Goal: Check status: Check status

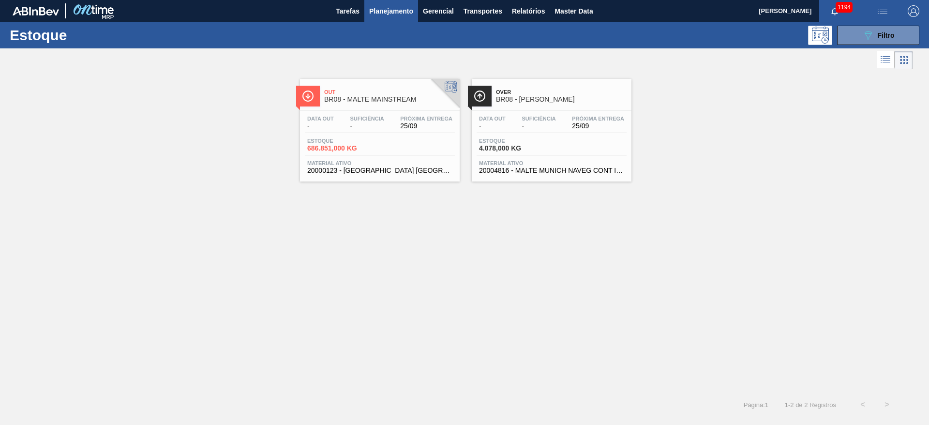
click at [527, 132] on div "Data out - Suficiência - Próxima Entrega 25/09" at bounding box center [552, 124] width 150 height 17
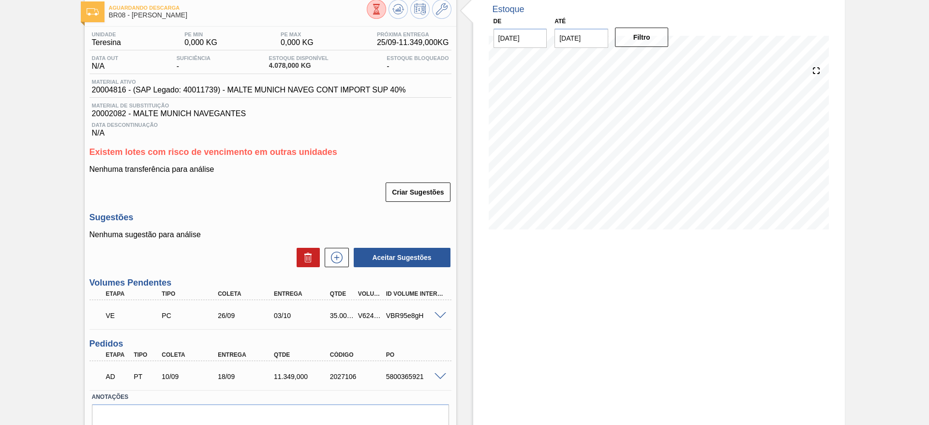
scroll to position [73, 0]
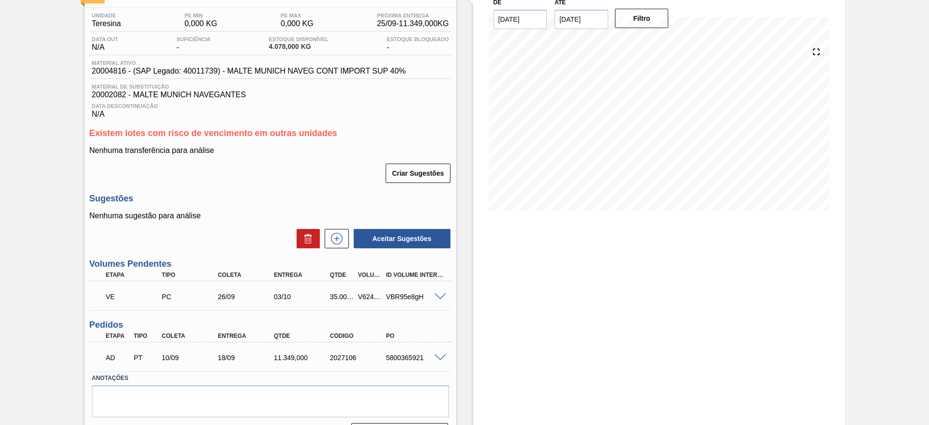
click at [439, 297] on span at bounding box center [441, 296] width 12 height 7
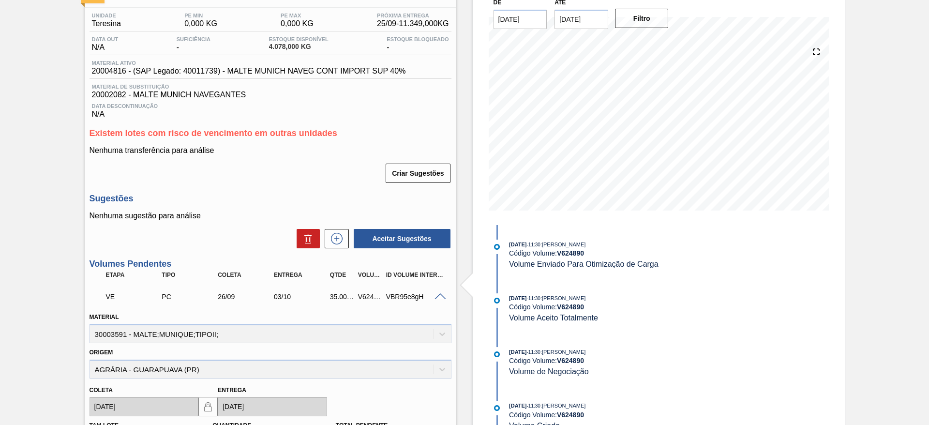
scroll to position [218, 0]
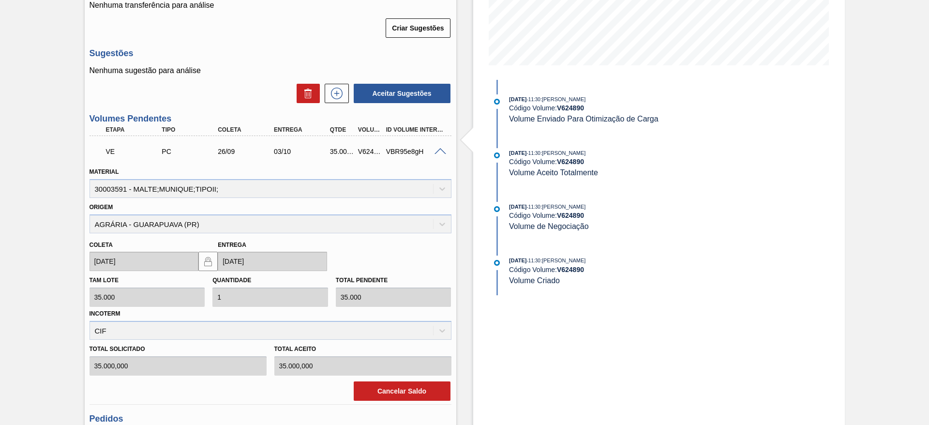
click at [442, 150] on span at bounding box center [441, 151] width 12 height 7
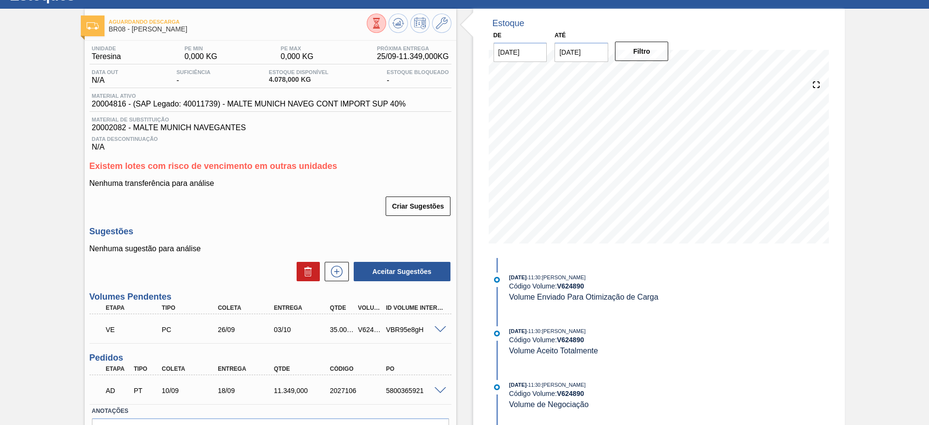
scroll to position [0, 0]
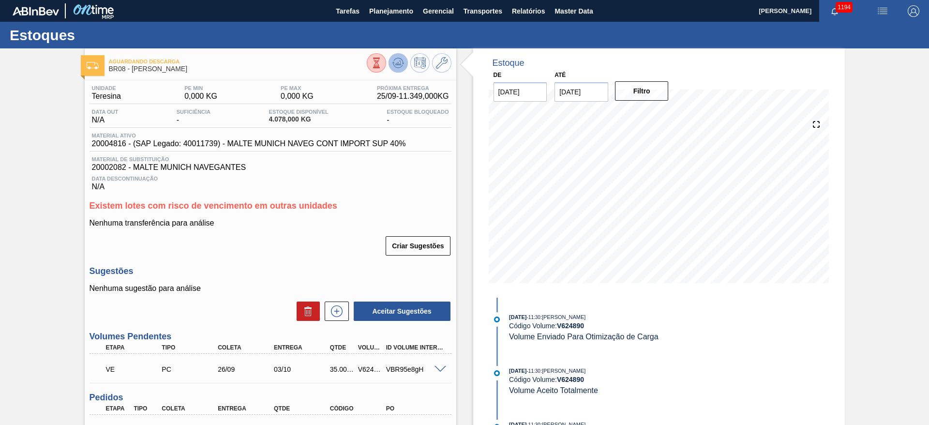
click at [395, 63] on icon at bounding box center [398, 63] width 6 height 4
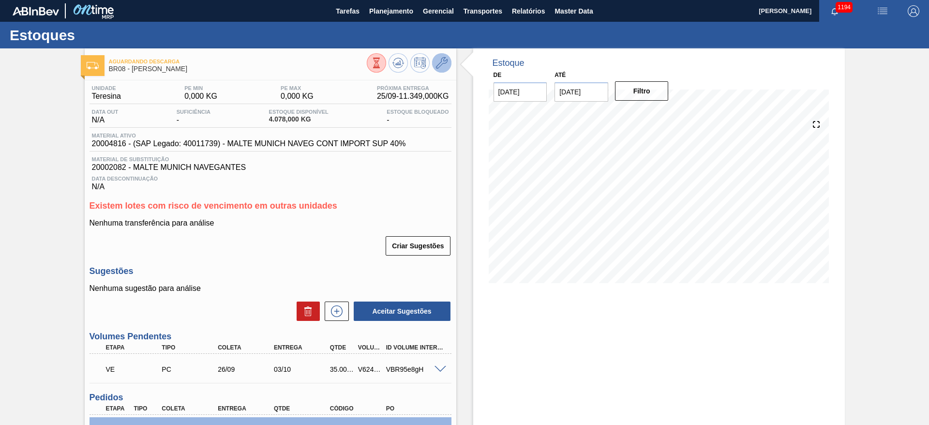
drag, startPoint x: 442, startPoint y: 63, endPoint x: 448, endPoint y: 63, distance: 6.3
click at [448, 63] on button at bounding box center [441, 62] width 19 height 19
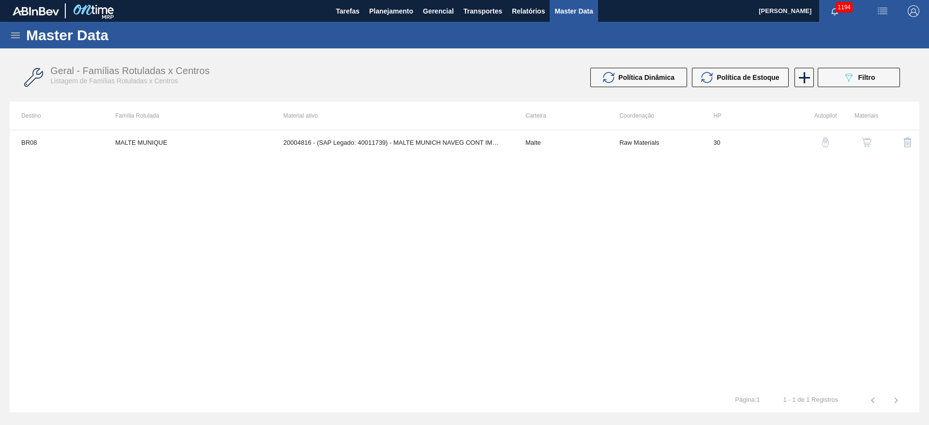
click at [875, 139] on button "button" at bounding box center [866, 142] width 23 height 23
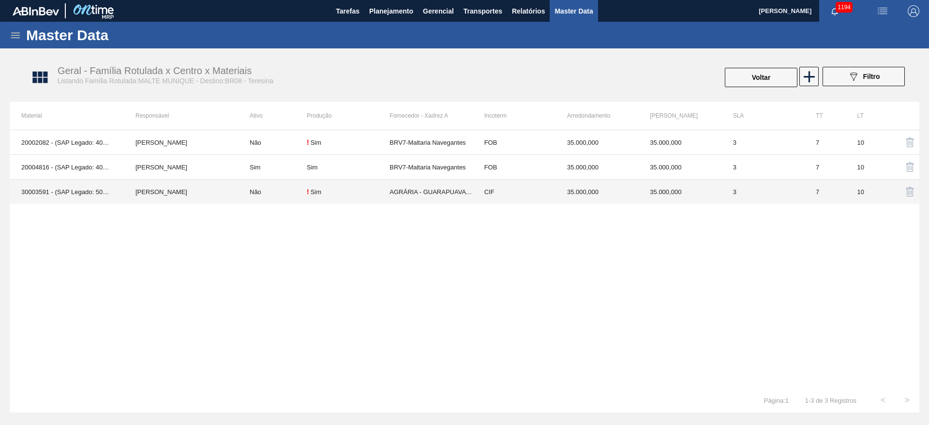
click at [286, 197] on td "Não" at bounding box center [272, 192] width 69 height 25
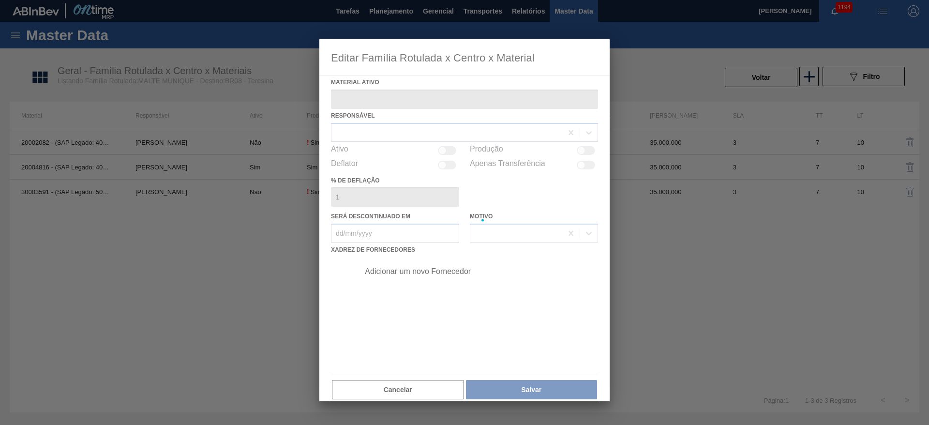
type ativo "30003591 - (SAP Legado: 50010369) - MALTE;MUNIQUE;TIPOII;"
checkbox input "true"
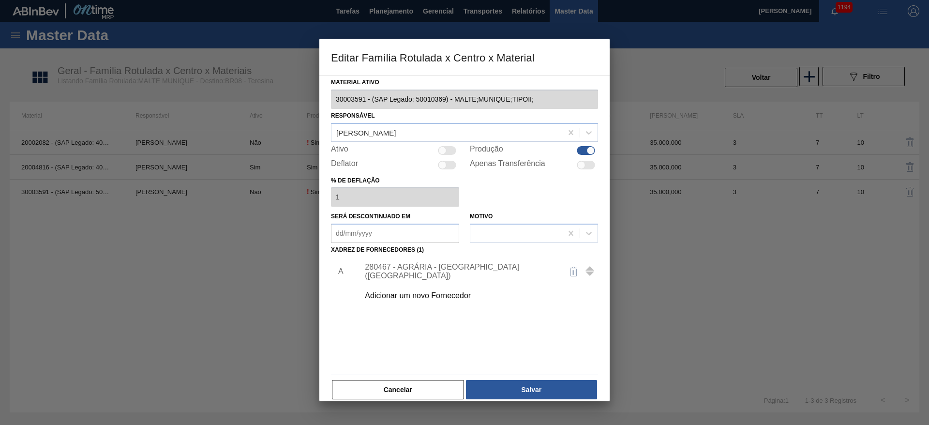
click at [392, 266] on div "280467 - AGRÁRIA - [GEOGRAPHIC_DATA] ([GEOGRAPHIC_DATA])" at bounding box center [476, 271] width 244 height 24
click at [387, 273] on div "280467 - AGRÁRIA - [GEOGRAPHIC_DATA] ([GEOGRAPHIC_DATA])" at bounding box center [460, 271] width 190 height 17
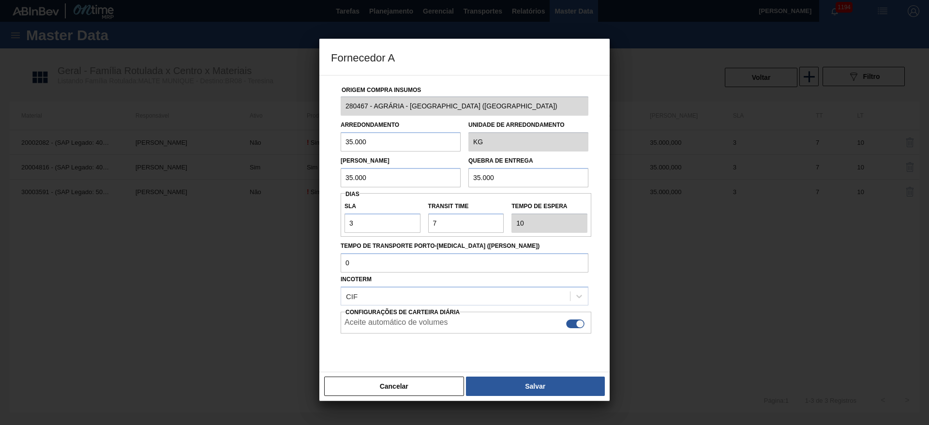
click at [420, 393] on button "Cancelar" at bounding box center [394, 386] width 140 height 19
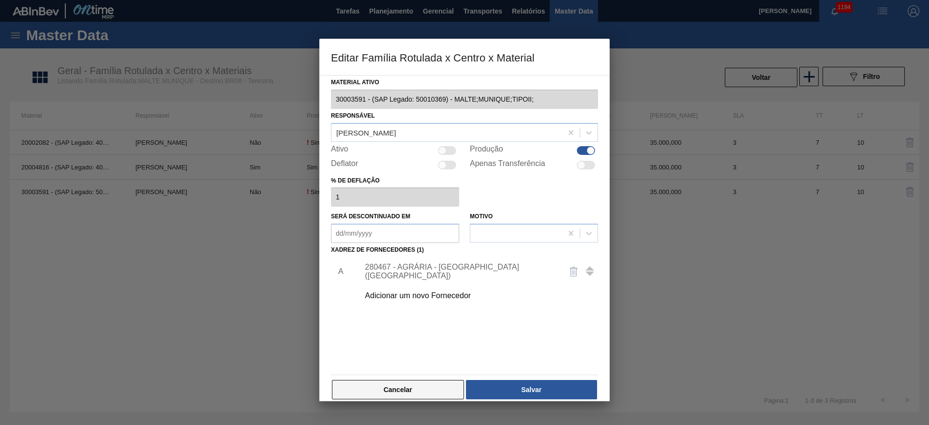
click at [425, 387] on button "Cancelar" at bounding box center [398, 389] width 132 height 19
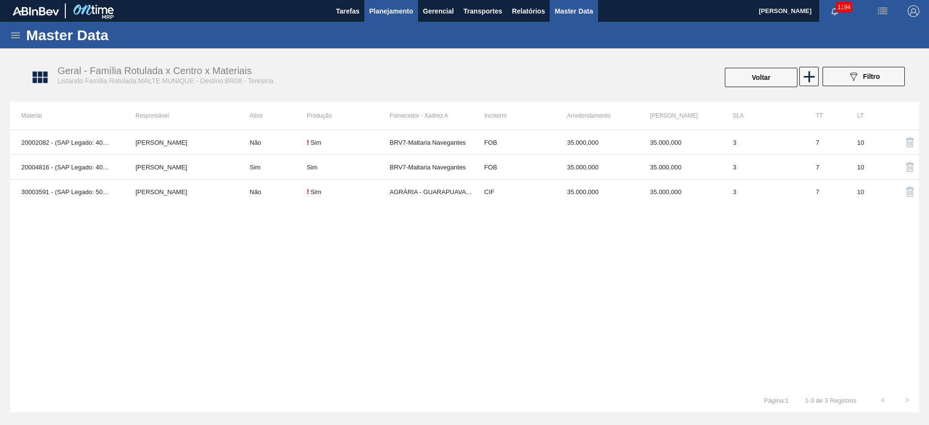
click at [400, 13] on span "Planejamento" at bounding box center [391, 11] width 44 height 12
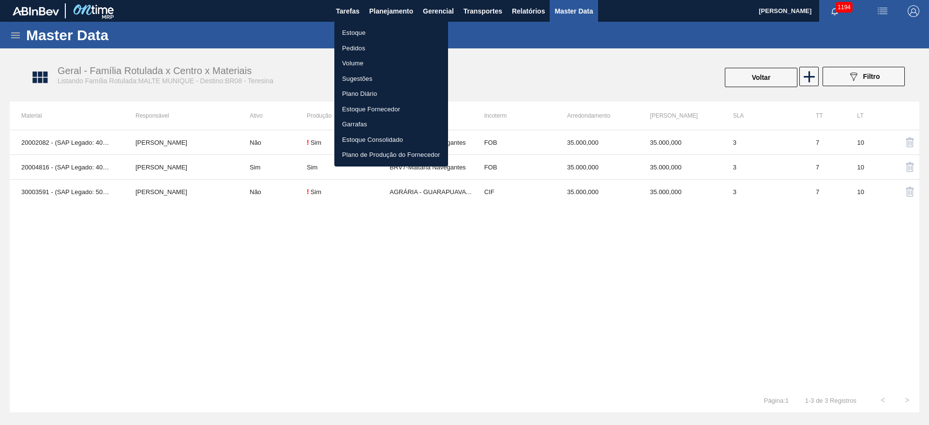
click at [351, 30] on li "Estoque" at bounding box center [391, 32] width 114 height 15
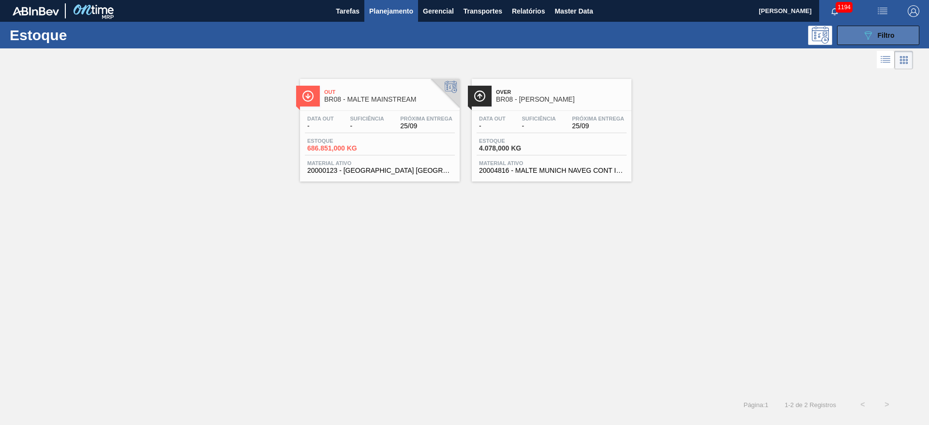
click at [888, 40] on div "089F7B8B-B2A5-4AFE-B5C0-19BA573D28AC Filtro" at bounding box center [879, 36] width 32 height 12
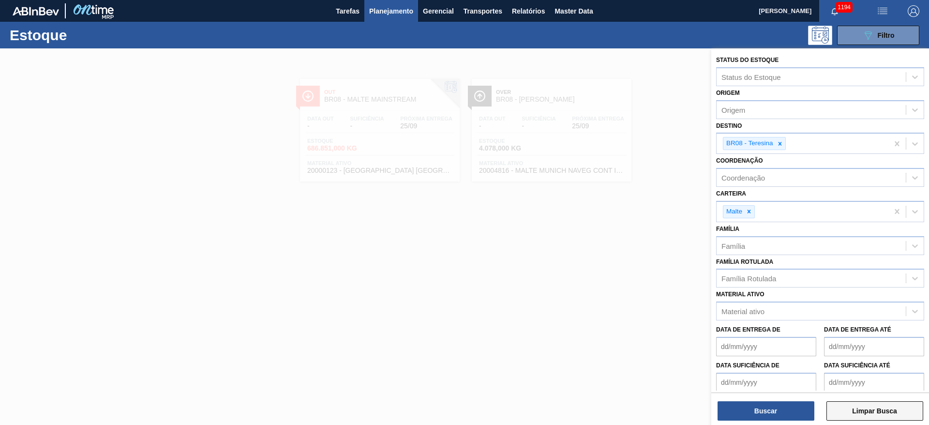
click at [884, 411] on button "Limpar Busca" at bounding box center [875, 410] width 97 height 19
